Goal: Information Seeking & Learning: Learn about a topic

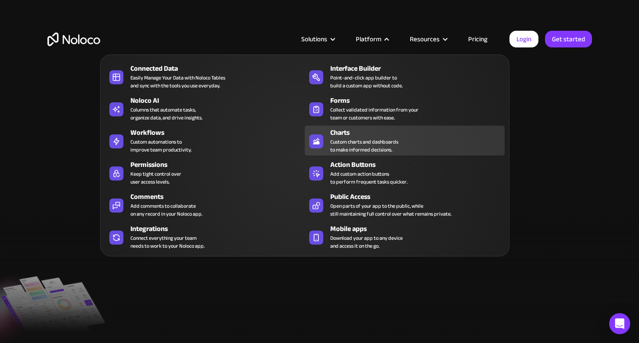
click at [334, 131] on div "Charts" at bounding box center [419, 132] width 178 height 11
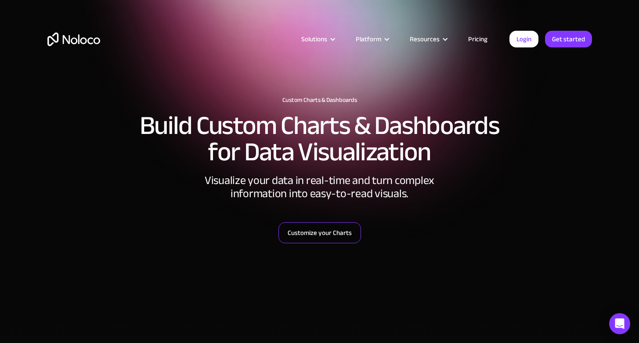
click at [315, 231] on link "Customize your Charts" at bounding box center [319, 232] width 83 height 21
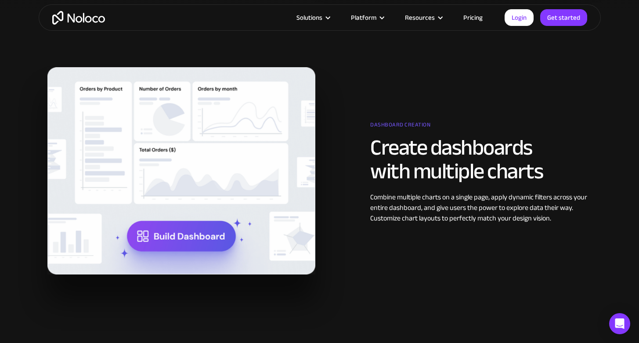
scroll to position [675, 0]
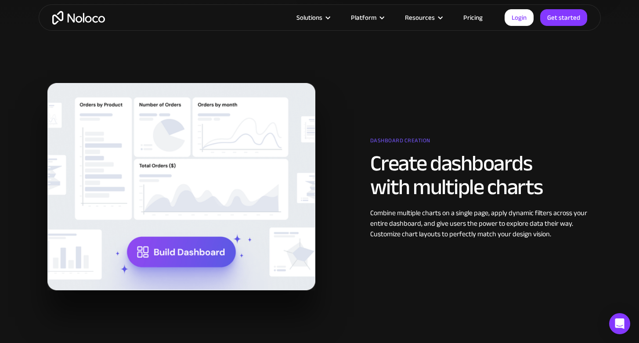
click at [141, 250] on img at bounding box center [181, 186] width 268 height 207
click at [375, 185] on h2 "Create dashboards with multiple charts" at bounding box center [481, 175] width 222 height 47
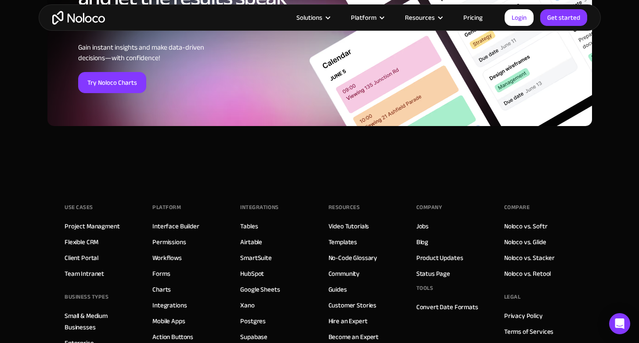
scroll to position [3132, 0]
